Goal: Transaction & Acquisition: Purchase product/service

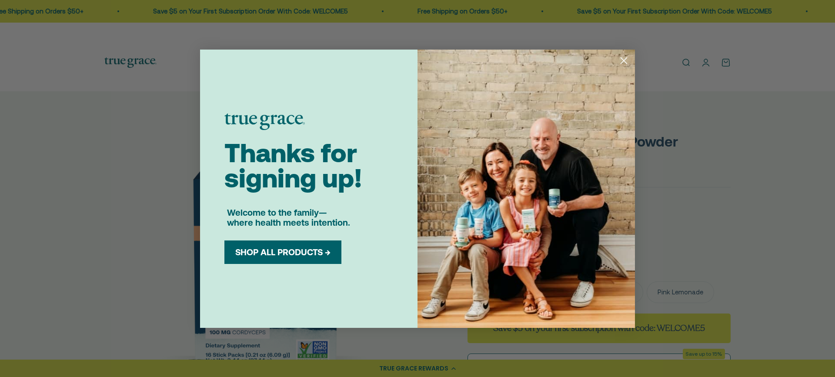
select select "3"
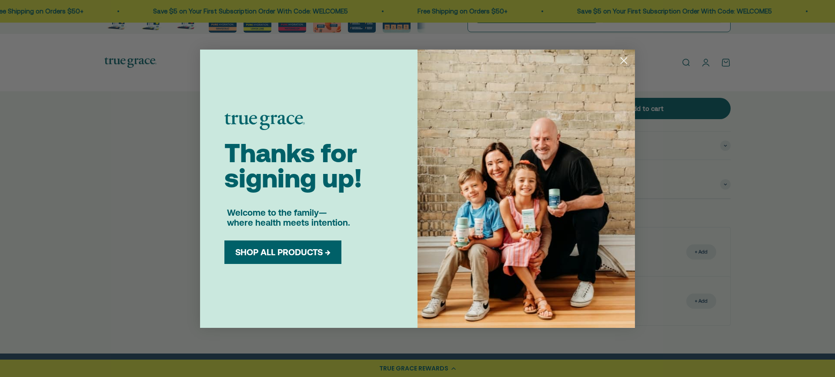
click at [749, 94] on div "Close dialog Thanks for signing up! Welcome to the family— where health meets i…" at bounding box center [417, 188] width 835 height 377
click at [623, 58] on circle "Close dialog" at bounding box center [624, 60] width 14 height 14
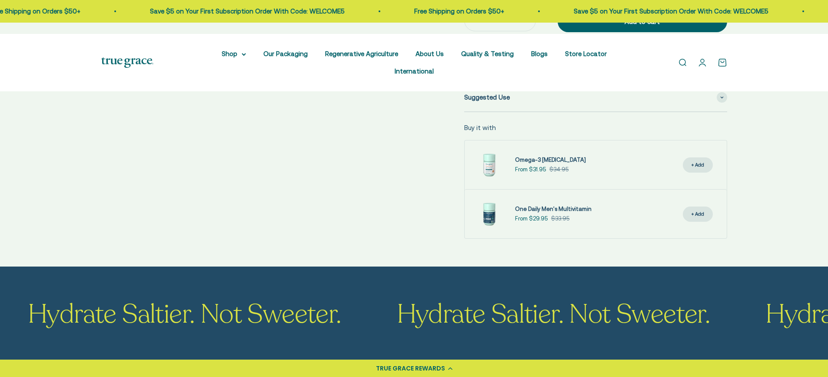
scroll to position [478, 0]
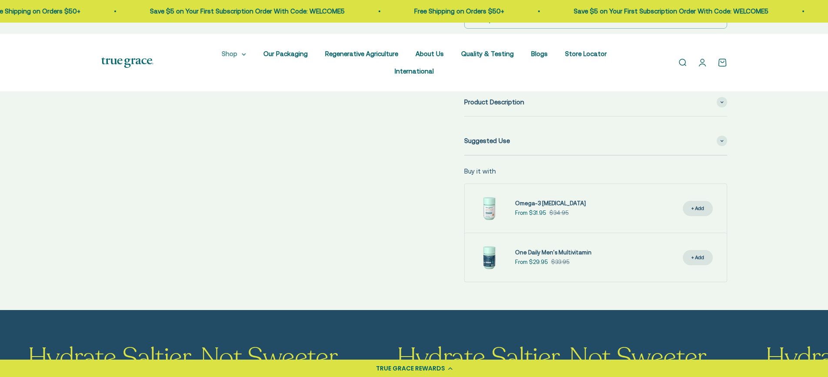
click at [222, 59] on summary "Shop" at bounding box center [234, 54] width 24 height 10
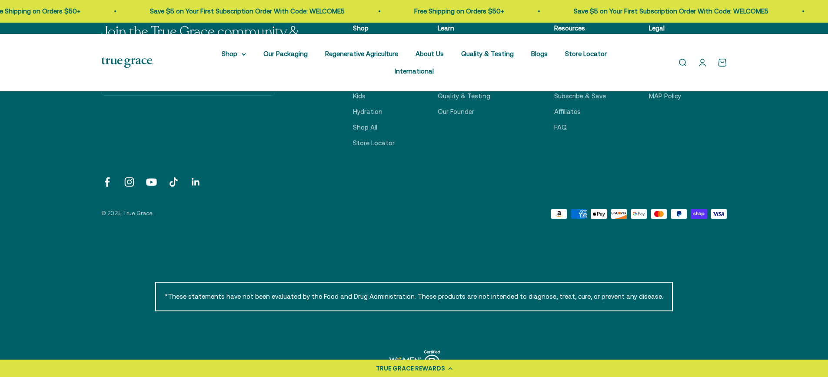
scroll to position [2087, 0]
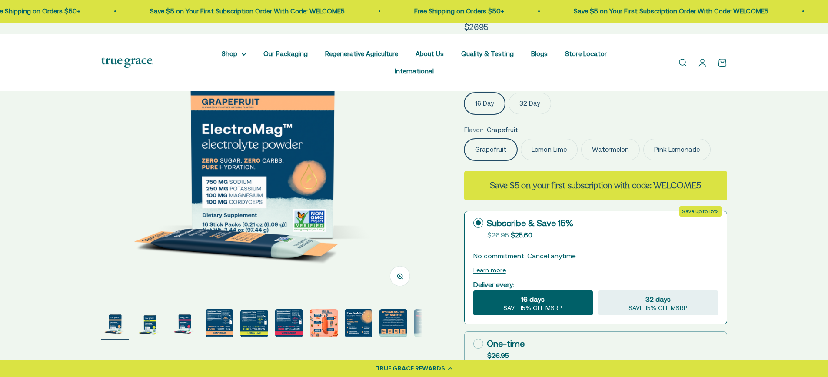
select select "3"
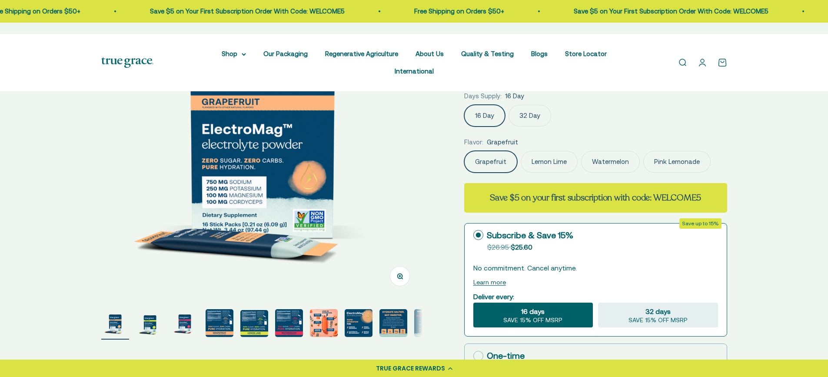
click at [503, 180] on safe-sticky "13 reviews ElectroMag™ Electrolyte Powder Sale price $26.95 INGREDIENTS Nutriti…" at bounding box center [595, 303] width 263 height 653
click at [499, 79] on span "INGREDIENTS" at bounding box center [481, 75] width 35 height 7
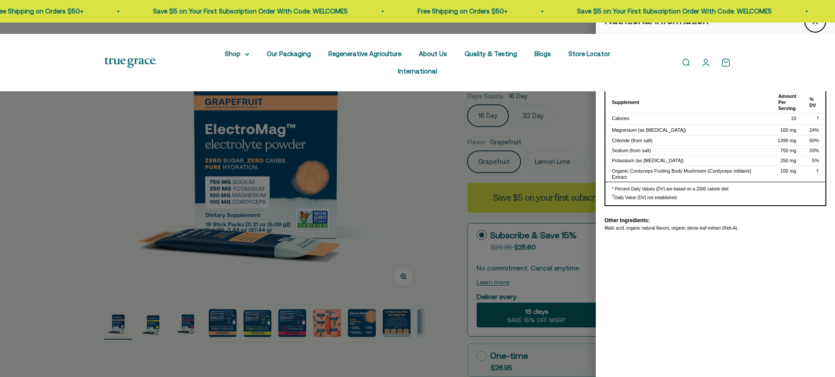
click at [538, 177] on div at bounding box center [417, 188] width 835 height 377
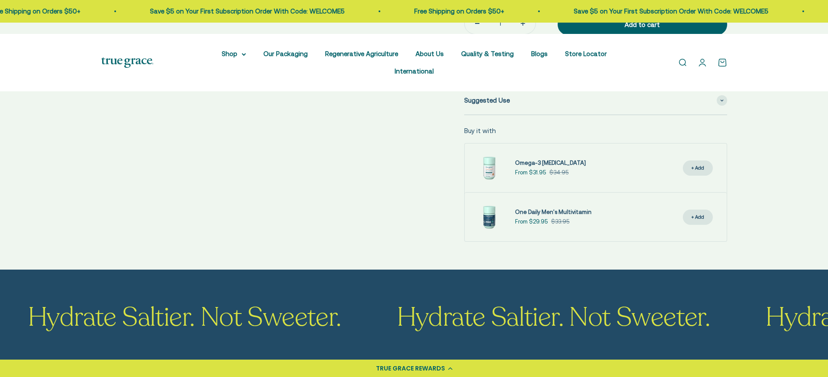
scroll to position [522, 0]
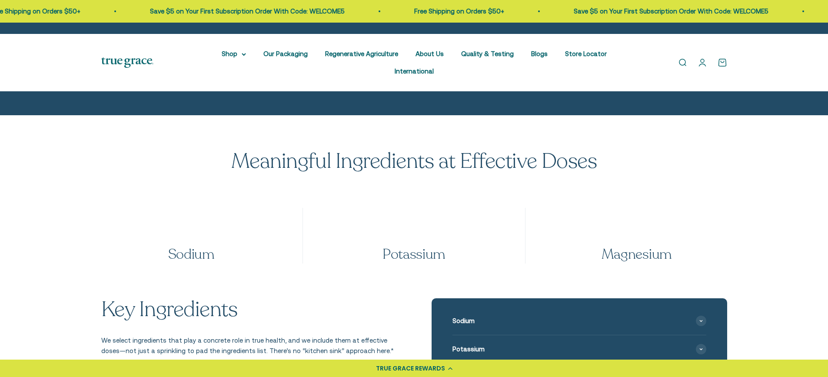
scroll to position [739, 0]
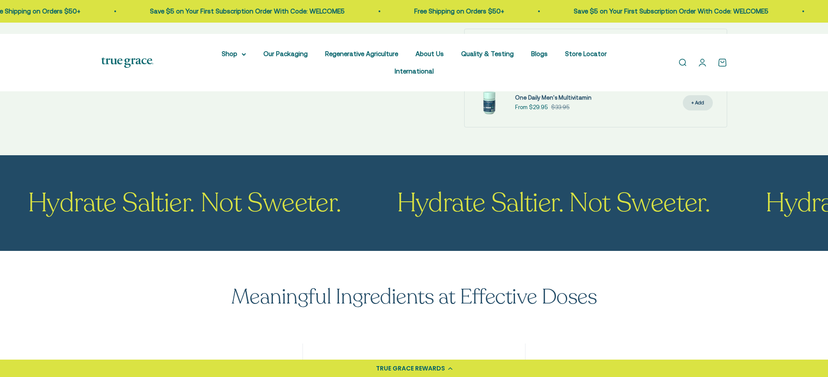
scroll to position [609, 0]
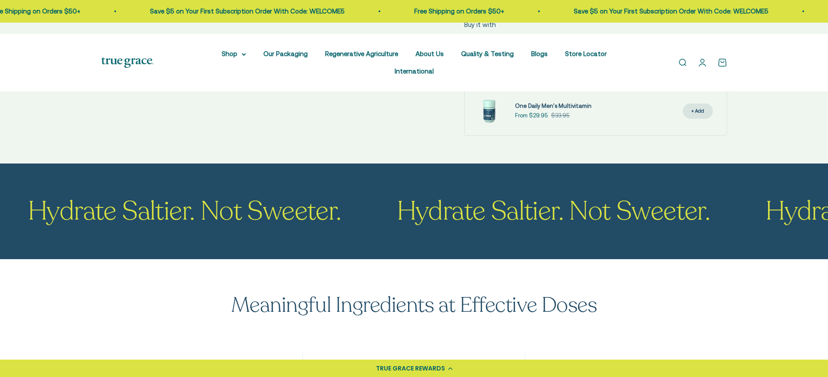
scroll to position [783, 0]
